Goal: Understand process/instructions: Learn how to perform a task or action

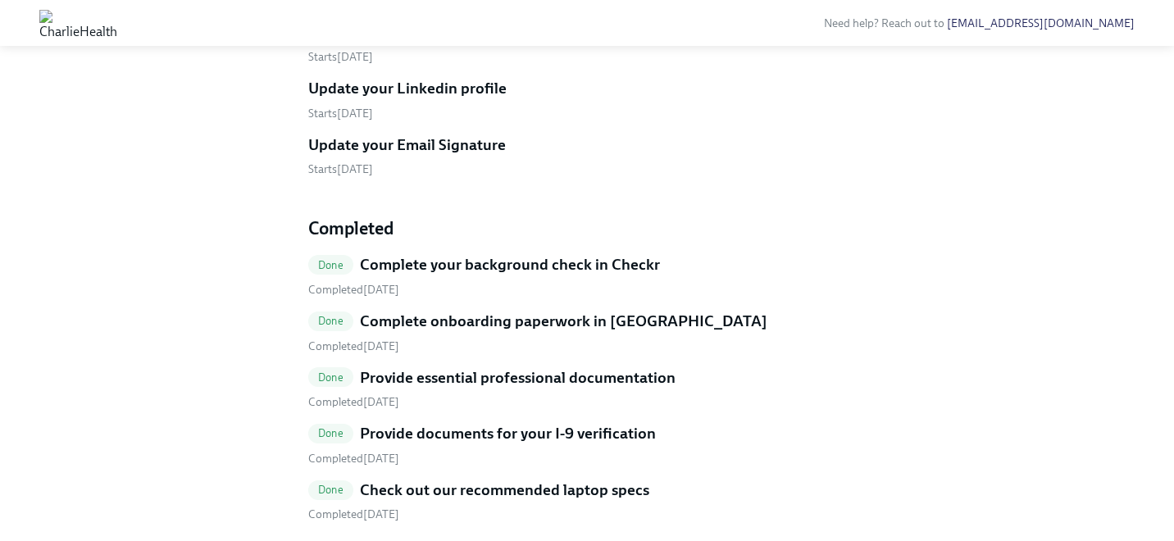
scroll to position [596, 0]
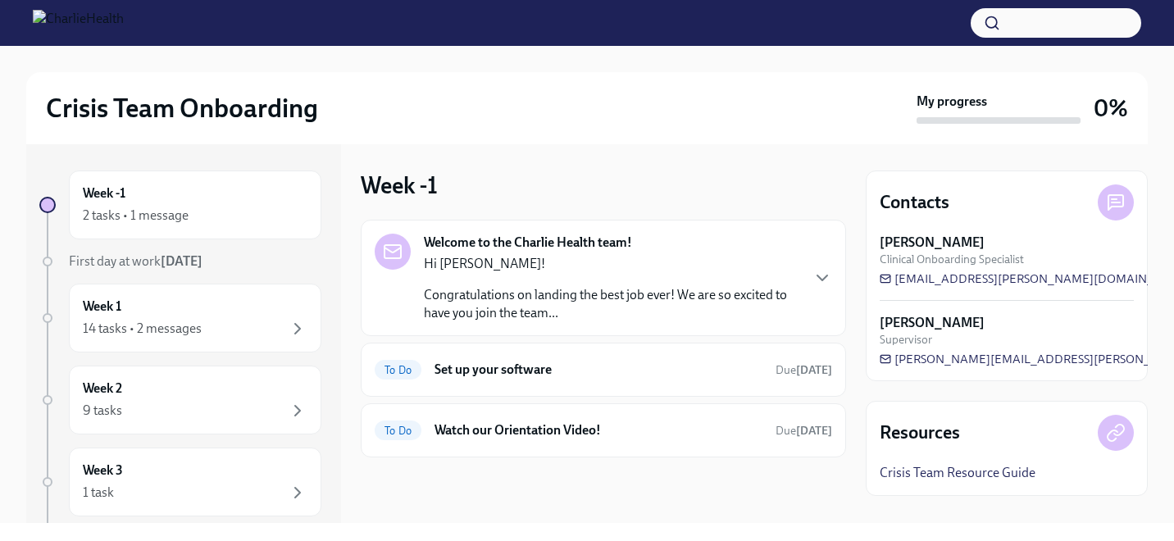
click at [761, 307] on p "Congratulations on landing the best job ever! We are so excited to have you joi…" at bounding box center [612, 304] width 376 height 36
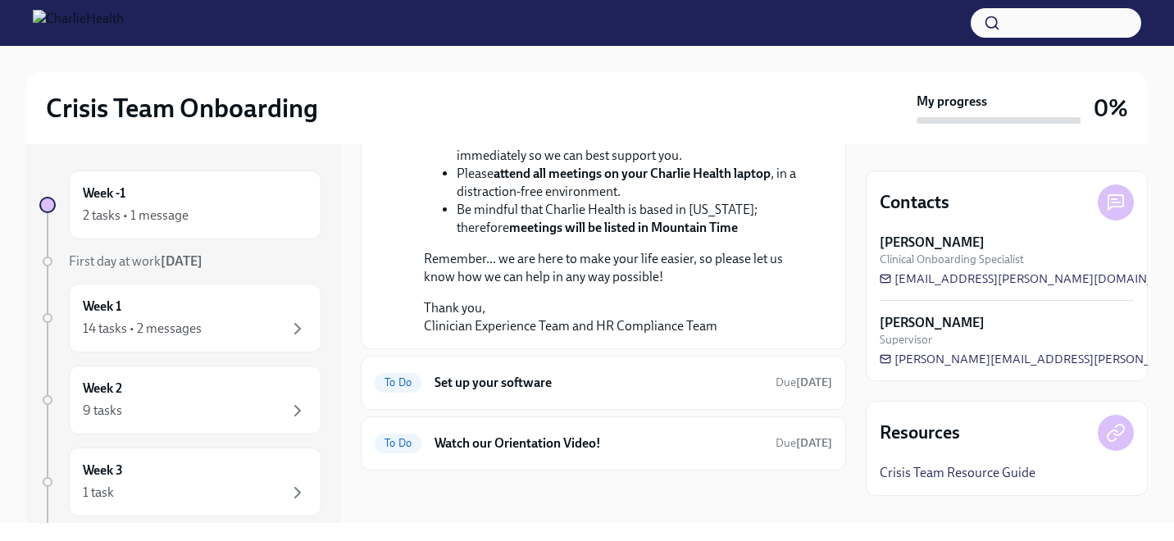
scroll to position [539, 0]
click at [236, 322] on div "14 tasks • 2 messages" at bounding box center [195, 329] width 225 height 20
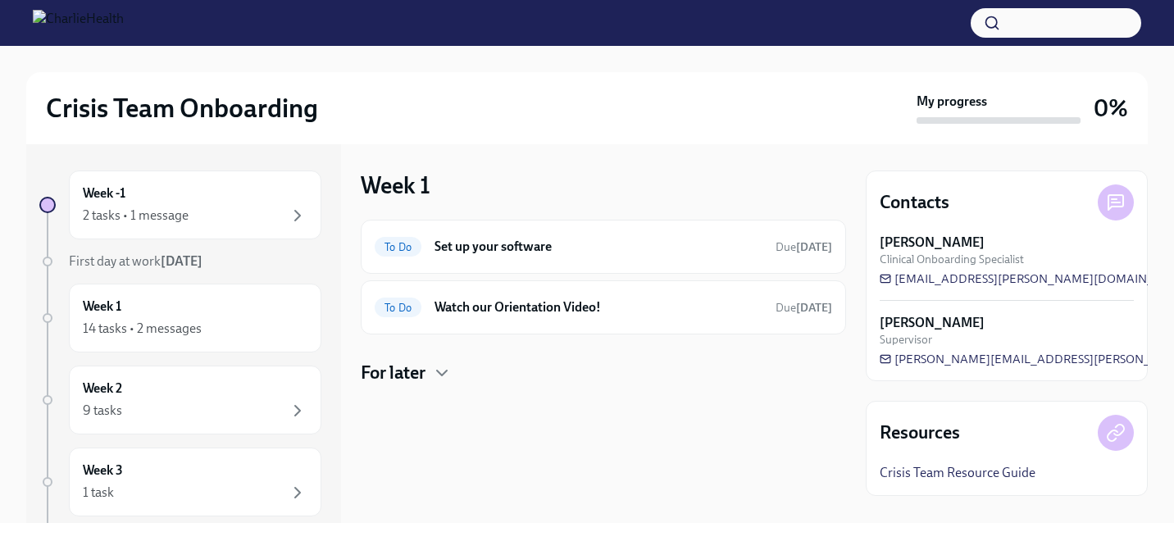
click at [389, 366] on h4 "For later" at bounding box center [393, 373] width 65 height 25
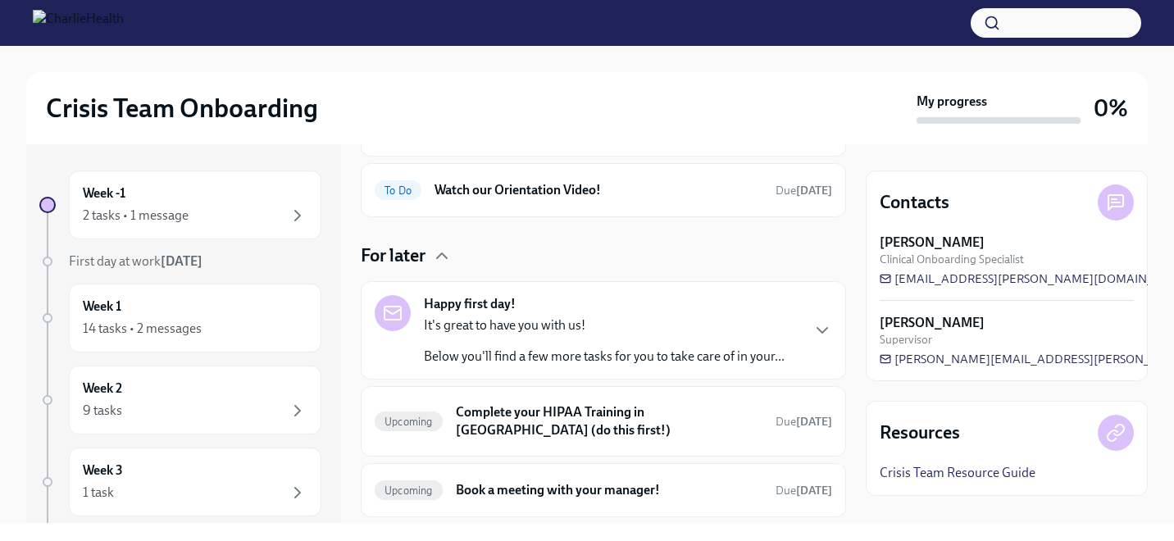
scroll to position [198, 0]
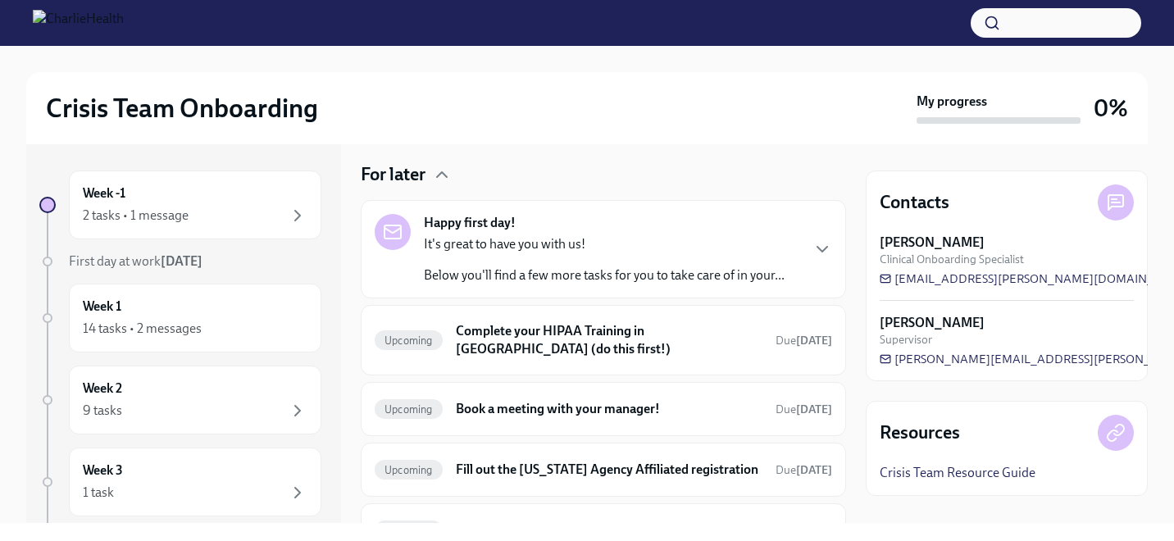
click at [690, 264] on div "It's great to have you with us! Below you'll find a few more tasks for you to t…" at bounding box center [604, 259] width 361 height 49
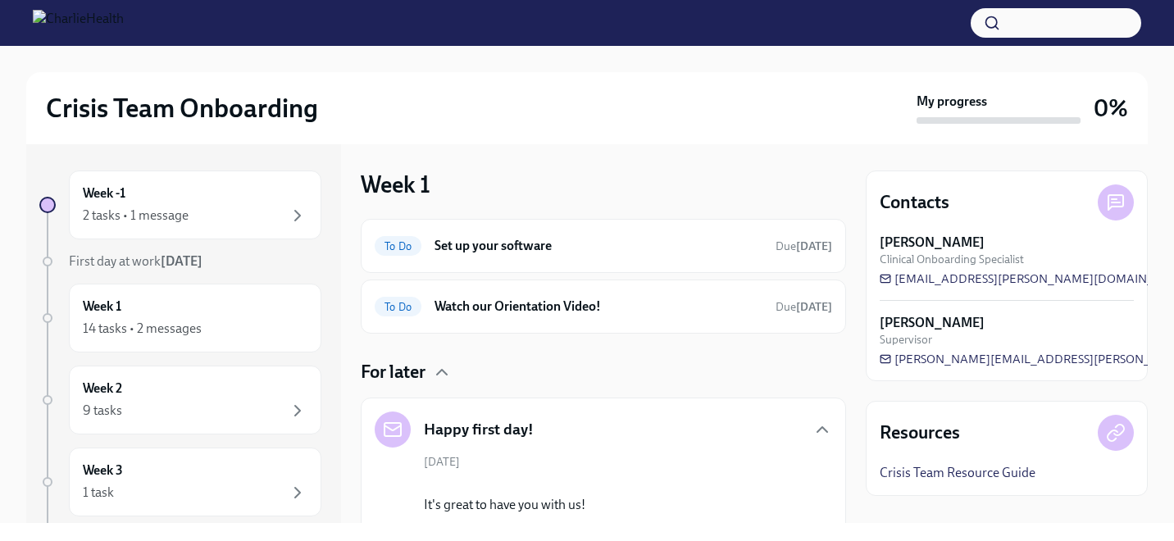
scroll to position [0, 0]
click at [491, 266] on div "To Do Set up your software Due in 3 days" at bounding box center [603, 247] width 485 height 54
click at [491, 251] on h6 "Set up your software" at bounding box center [599, 247] width 328 height 18
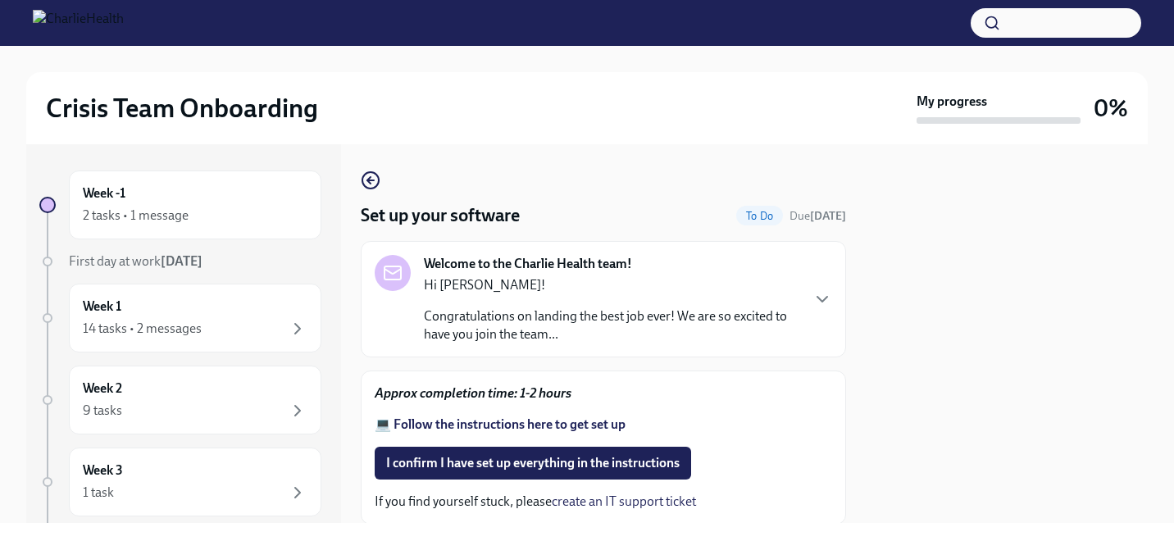
click at [520, 425] on strong "💻 Follow the instructions here to get set up" at bounding box center [500, 425] width 251 height 16
